Goal: Task Accomplishment & Management: Manage account settings

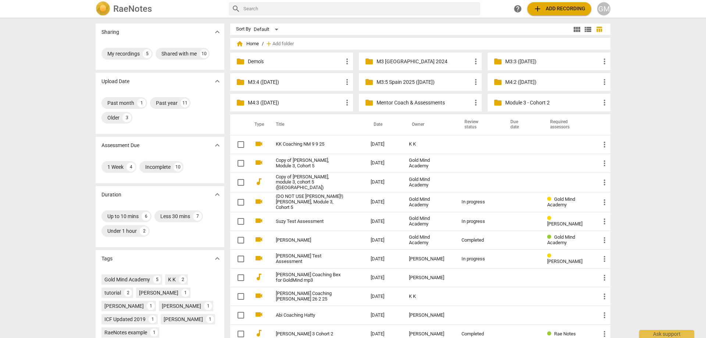
click at [64, 153] on div "Sharing expand_more My recordings 5 Shared with me 10 Upload Date expand_more P…" at bounding box center [353, 178] width 706 height 320
click at [63, 145] on div "Sharing expand_more My recordings 5 Shared with me 10 Upload Date expand_more P…" at bounding box center [353, 178] width 706 height 320
click at [604, 7] on div "GM" at bounding box center [603, 8] width 13 height 13
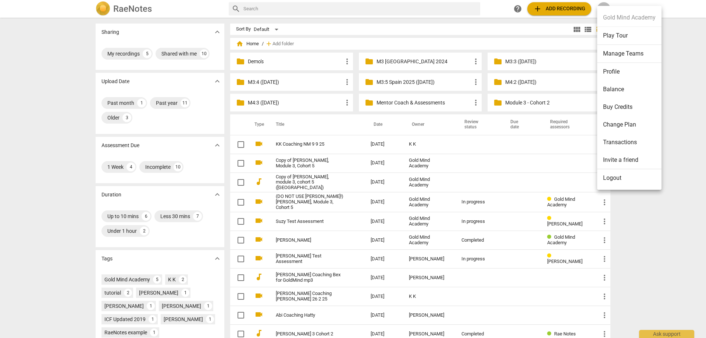
click at [635, 124] on li "Change Plan" at bounding box center [629, 125] width 64 height 18
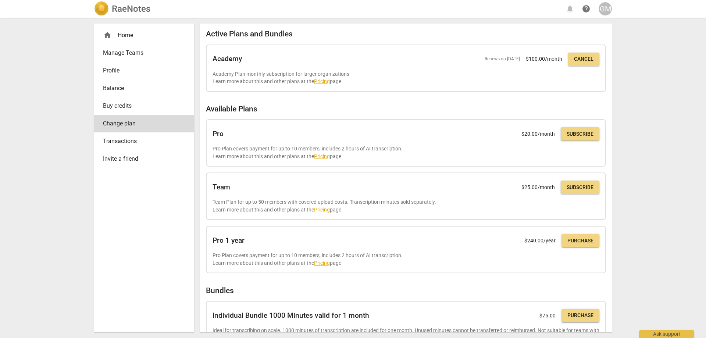
click at [60, 144] on div "RaeNotes notifications help GM home Home Manage Teams Profile Balance Buy credi…" at bounding box center [353, 169] width 706 height 338
click at [58, 134] on div "RaeNotes notifications help GM home Home Manage Teams Profile Balance Buy credi…" at bounding box center [353, 169] width 706 height 338
click at [67, 114] on div "RaeNotes notifications help GM home Home Manage Teams Profile Balance Buy credi…" at bounding box center [353, 169] width 706 height 338
click at [64, 113] on div "RaeNotes notifications help GM home Home Manage Teams Profile Balance Buy credi…" at bounding box center [353, 169] width 706 height 338
